Goal: Task Accomplishment & Management: Use online tool/utility

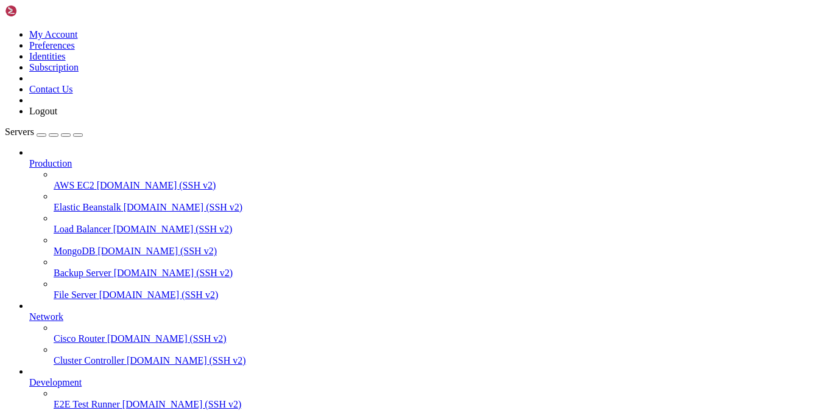
click at [29, 158] on icon at bounding box center [29, 158] width 0 height 0
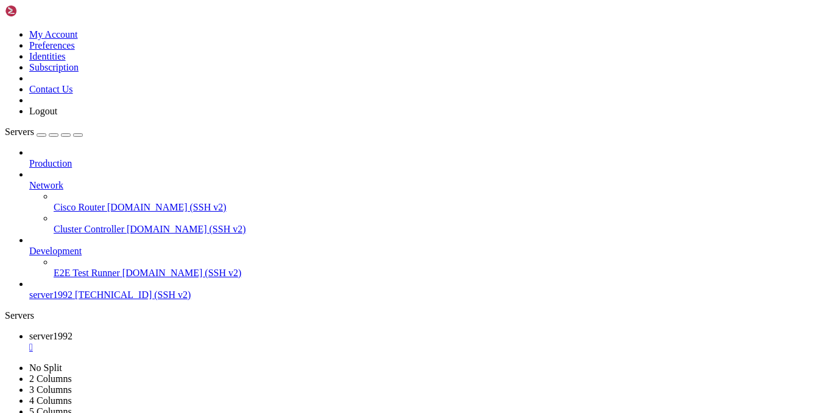
click at [29, 180] on icon at bounding box center [29, 180] width 0 height 0
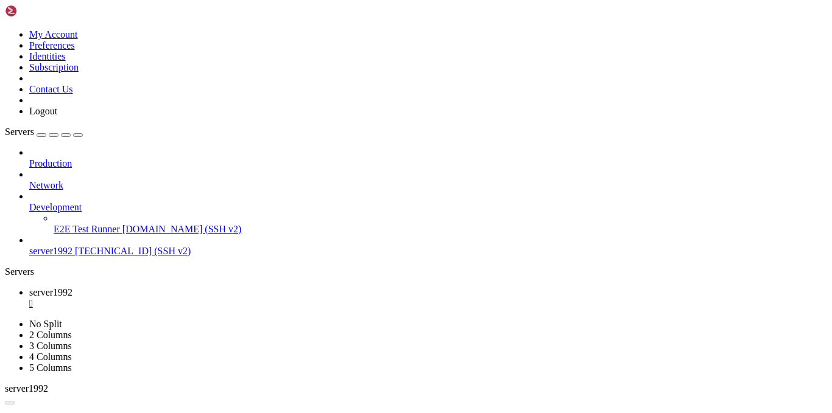
click at [29, 202] on icon at bounding box center [29, 202] width 0 height 0
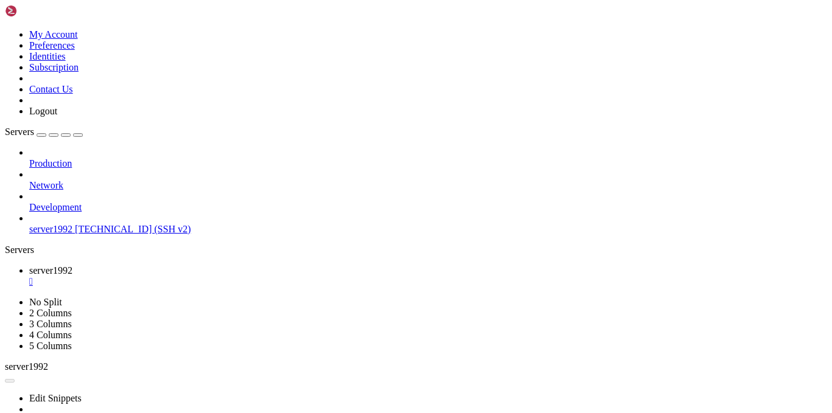
click at [29, 202] on icon at bounding box center [29, 202] width 0 height 0
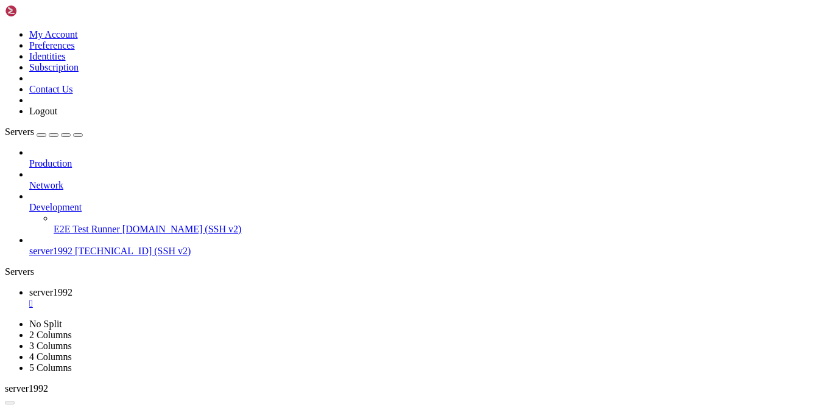
click at [5, 319] on icon at bounding box center [5, 319] width 0 height 0
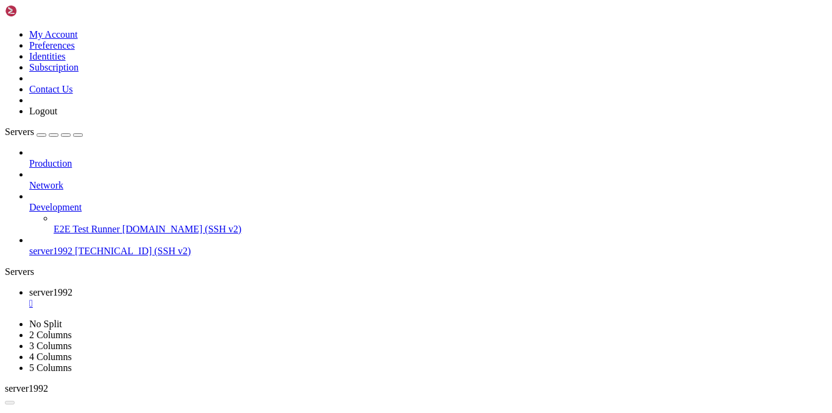
click at [41, 135] on div "button" at bounding box center [41, 135] width 0 height 0
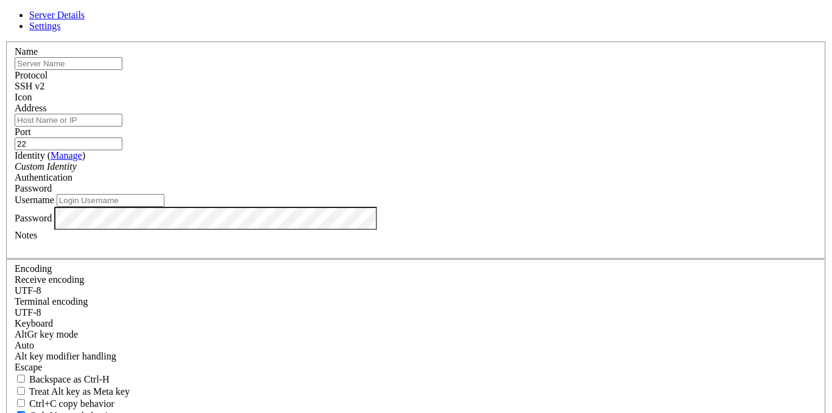
click at [122, 70] on input "text" at bounding box center [69, 63] width 108 height 13
drag, startPoint x: 294, startPoint y: 93, endPoint x: 255, endPoint y: 97, distance: 39.3
click at [122, 70] on input "VPS" at bounding box center [69, 63] width 108 height 13
paste input "[DOMAIN_NAME]"
type input "[DOMAIN_NAME]"
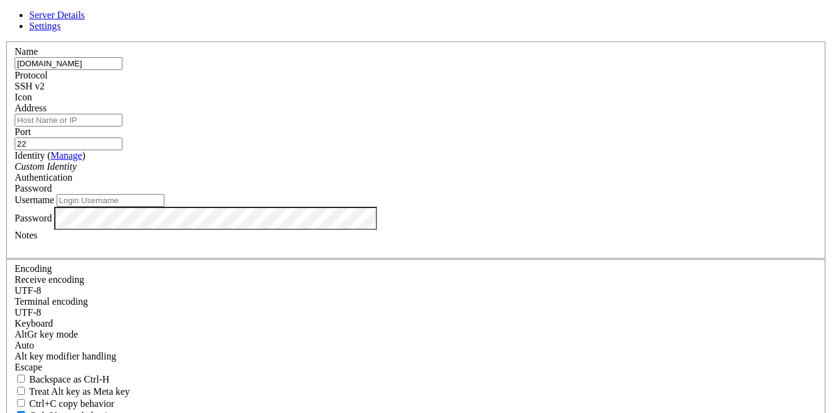
click at [122, 127] on input "Address" at bounding box center [69, 120] width 108 height 13
paste input "[DOMAIN_NAME]"
type input "[DOMAIN_NAME]"
click at [164, 207] on input "Username" at bounding box center [111, 200] width 108 height 13
type input "R"
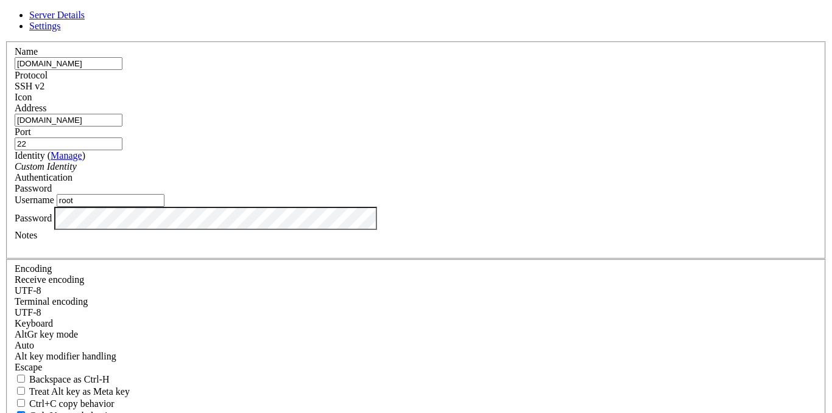
type input "root"
click at [132, 326] on div "Server Details Settings Name [DOMAIN_NAME] Protocol SSH v2 Icon" at bounding box center [416, 261] width 822 height 503
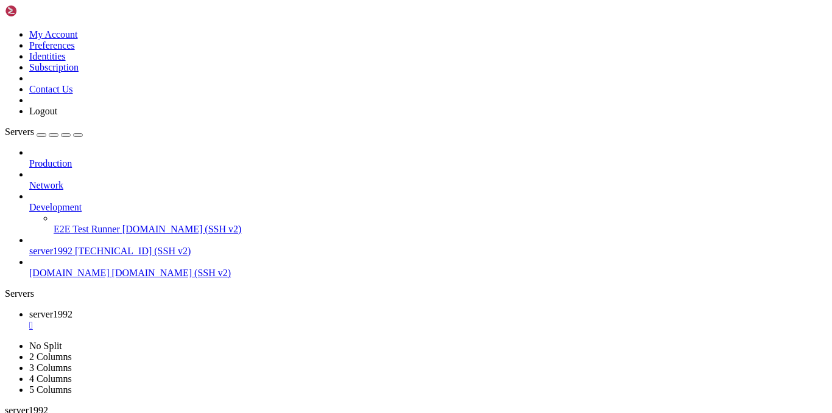
click at [90, 268] on span "[DOMAIN_NAME]" at bounding box center [69, 273] width 80 height 10
drag, startPoint x: 107, startPoint y: 1057, endPoint x: 5, endPoint y: 1063, distance: 101.9
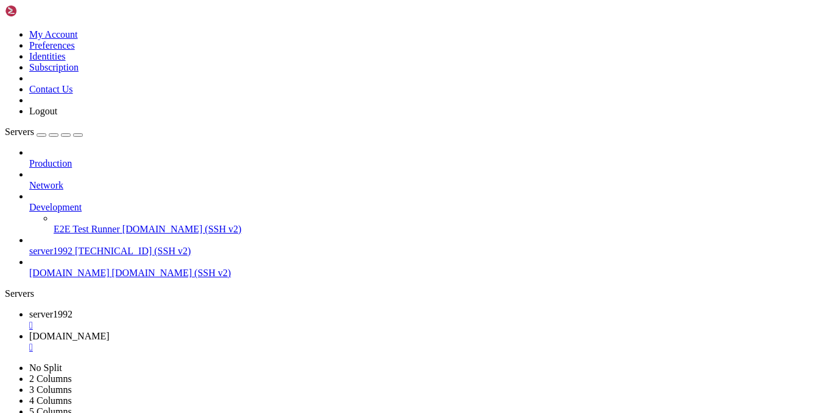
drag, startPoint x: 102, startPoint y: 1058, endPoint x: 9, endPoint y: 1058, distance: 93.2
drag, startPoint x: 260, startPoint y: 841, endPoint x: 298, endPoint y: 924, distance: 91.6
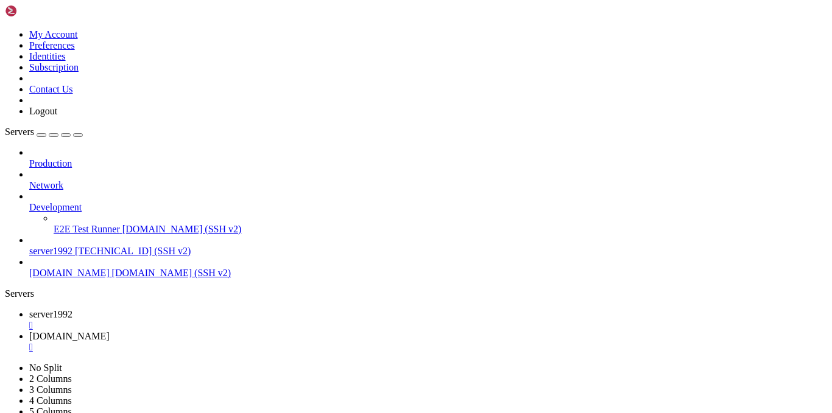
click at [110, 268] on span "[DOMAIN_NAME]" at bounding box center [69, 273] width 80 height 10
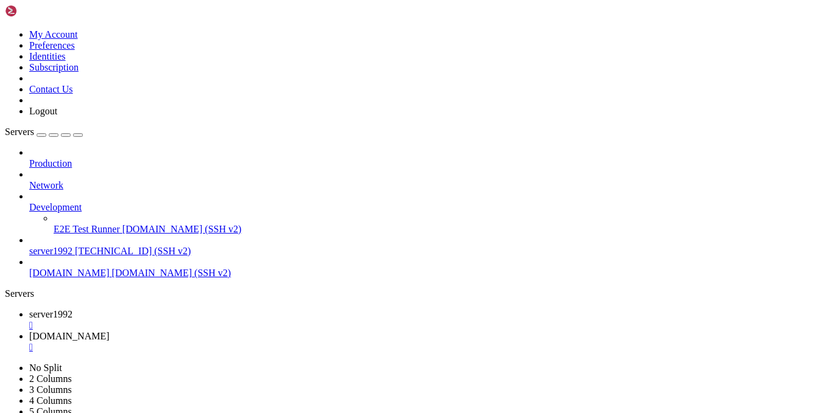
click at [110, 268] on span "[DOMAIN_NAME]" at bounding box center [69, 273] width 80 height 10
click at [392, 342] on div "" at bounding box center [428, 347] width 798 height 11
click at [276, 320] on div "" at bounding box center [428, 325] width 798 height 11
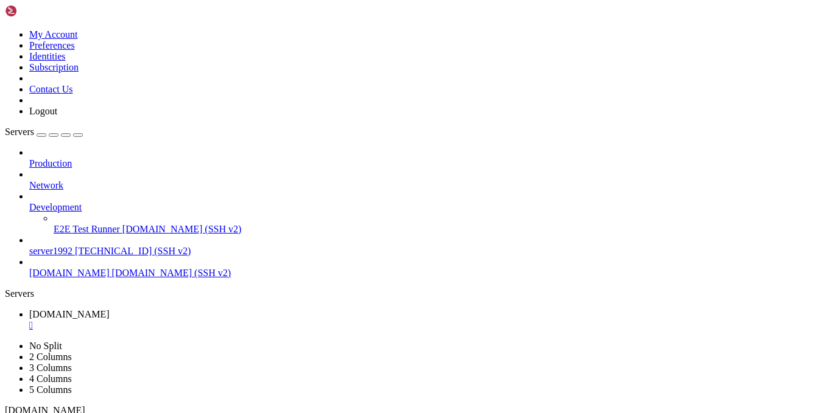
drag, startPoint x: 19, startPoint y: 617, endPoint x: 596, endPoint y: 770, distance: 596.6
drag, startPoint x: 11, startPoint y: 845, endPoint x: 531, endPoint y: 860, distance: 520.3
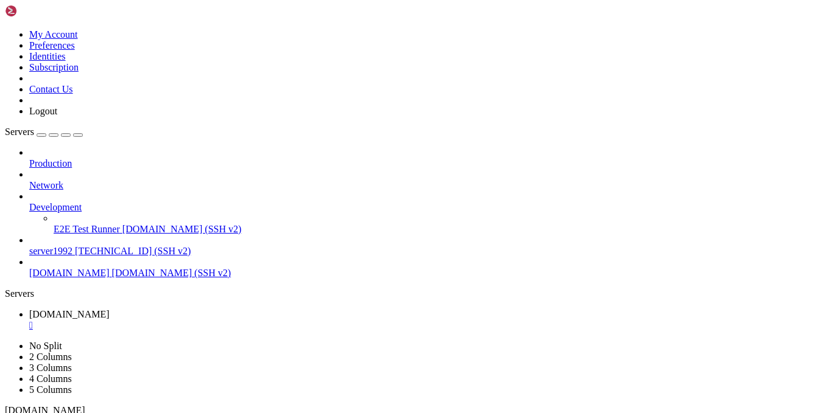
scroll to position [2143, 0]
